Goal: Find specific page/section: Find specific page/section

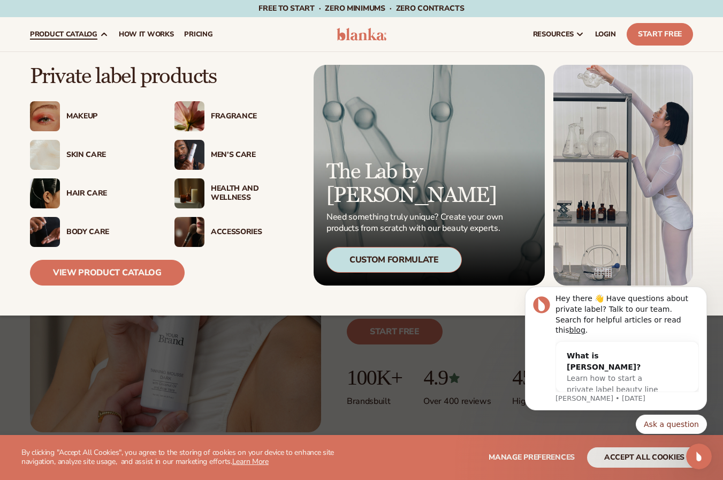
click at [198, 155] on img at bounding box center [189, 155] width 30 height 30
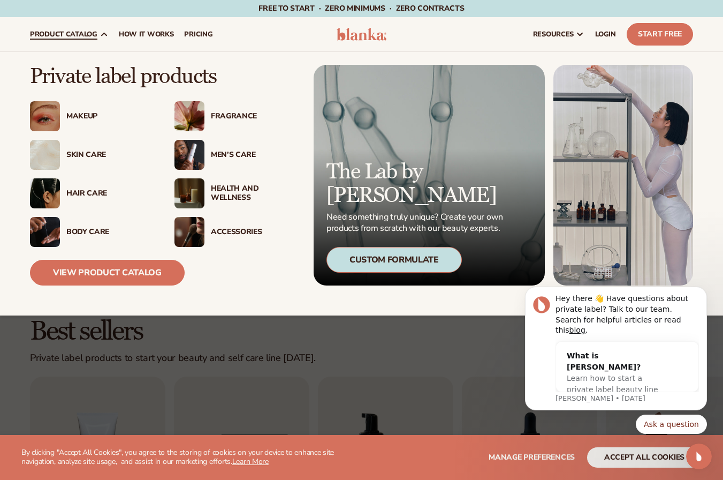
click at [189, 234] on img at bounding box center [189, 232] width 30 height 30
